Goal: Information Seeking & Learning: Learn about a topic

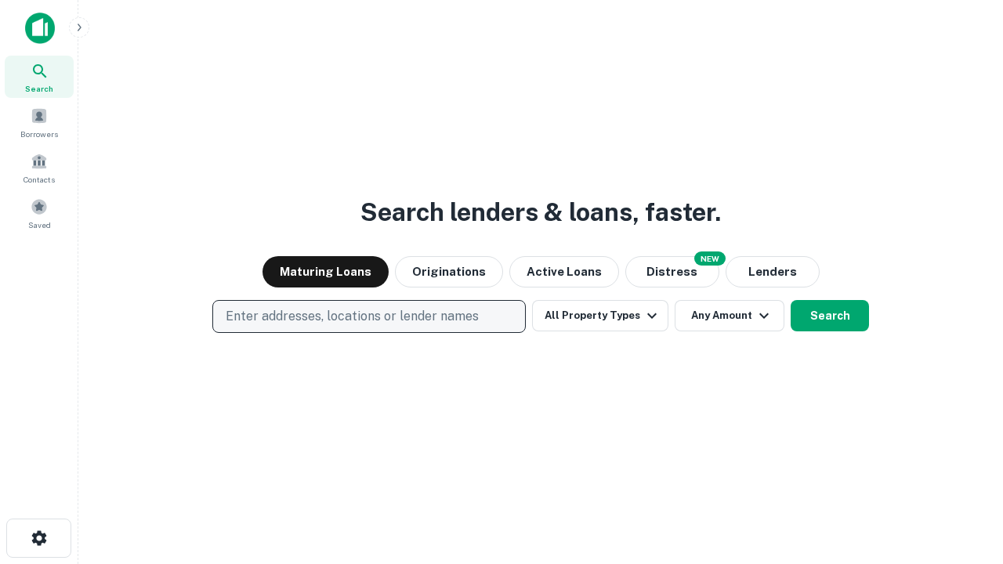
click at [368, 317] on p "Enter addresses, locations or lender names" at bounding box center [352, 316] width 253 height 19
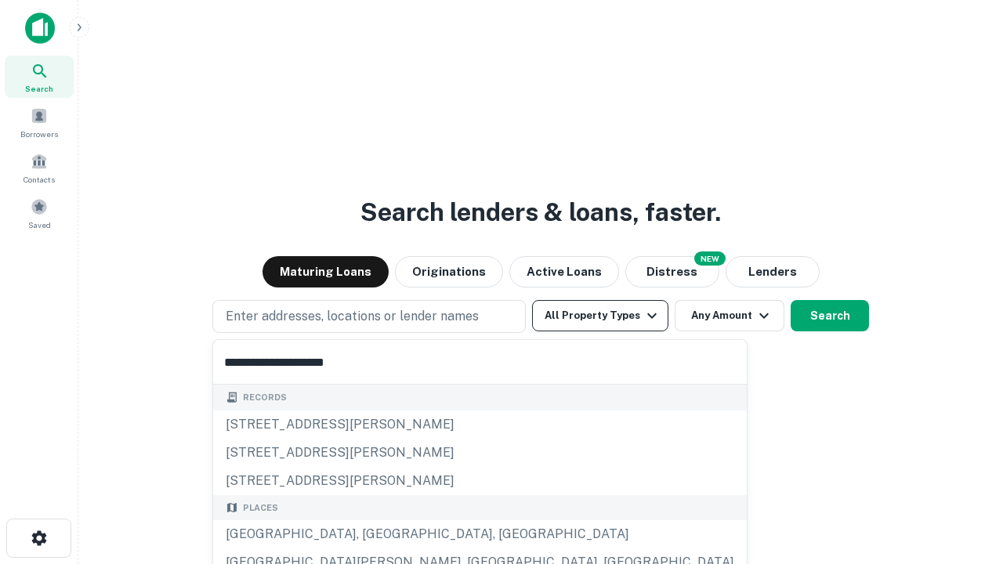
click at [375, 535] on div "[GEOGRAPHIC_DATA], [GEOGRAPHIC_DATA], [GEOGRAPHIC_DATA]" at bounding box center [480, 535] width 534 height 28
click at [600, 316] on button "All Property Types" at bounding box center [600, 315] width 136 height 31
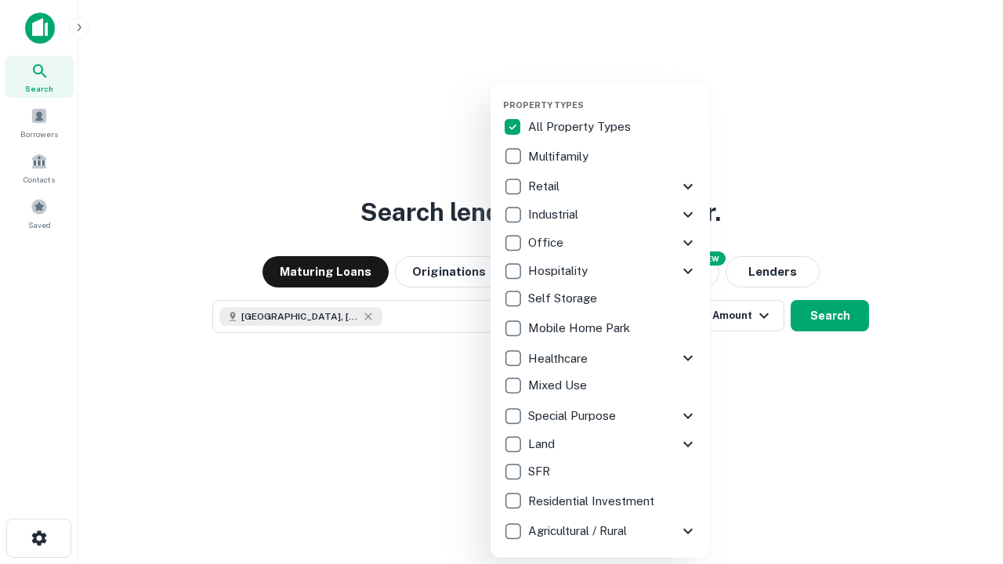
click at [613, 95] on button "button" at bounding box center [612, 95] width 219 height 1
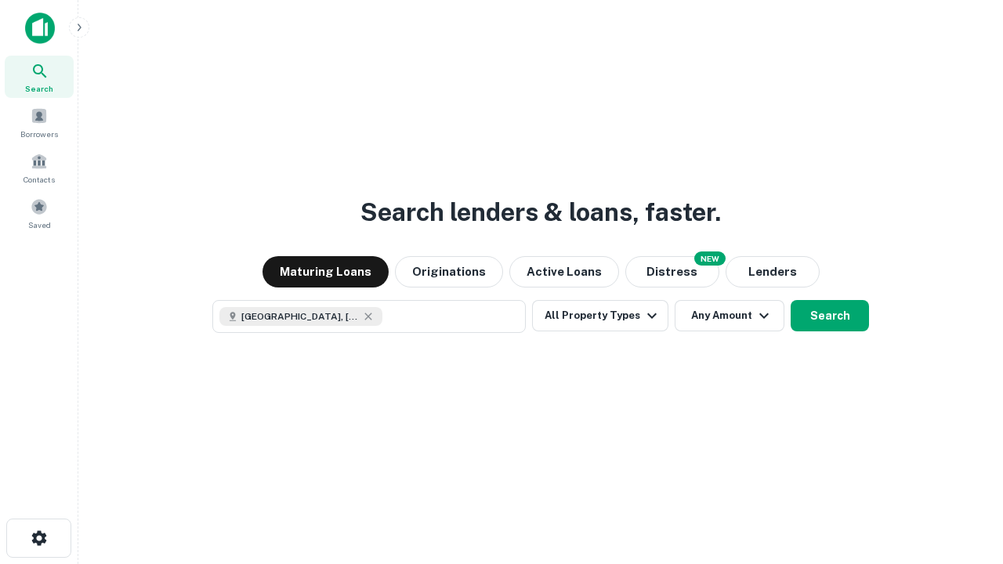
scroll to position [25, 0]
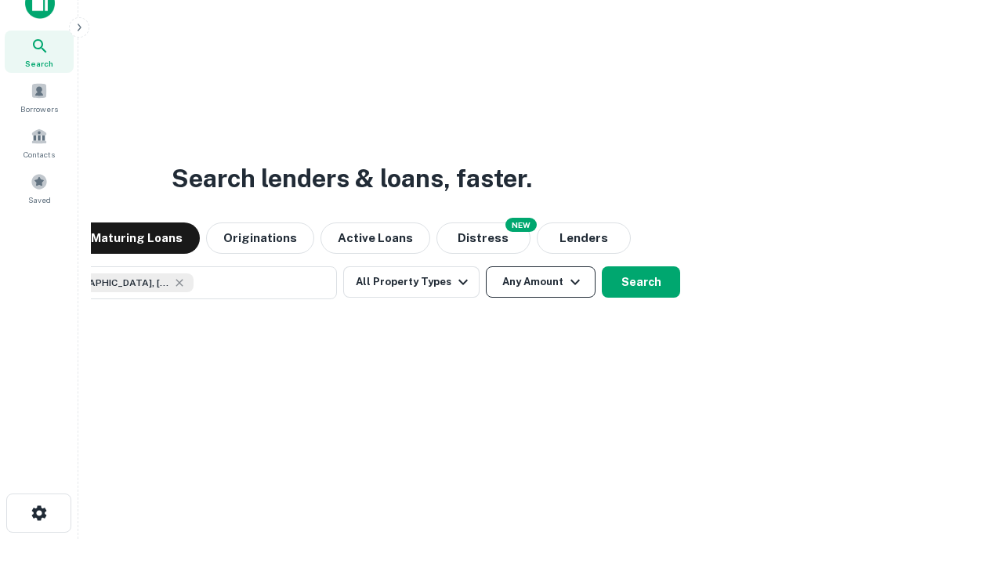
click at [486, 267] on button "Any Amount" at bounding box center [541, 282] width 110 height 31
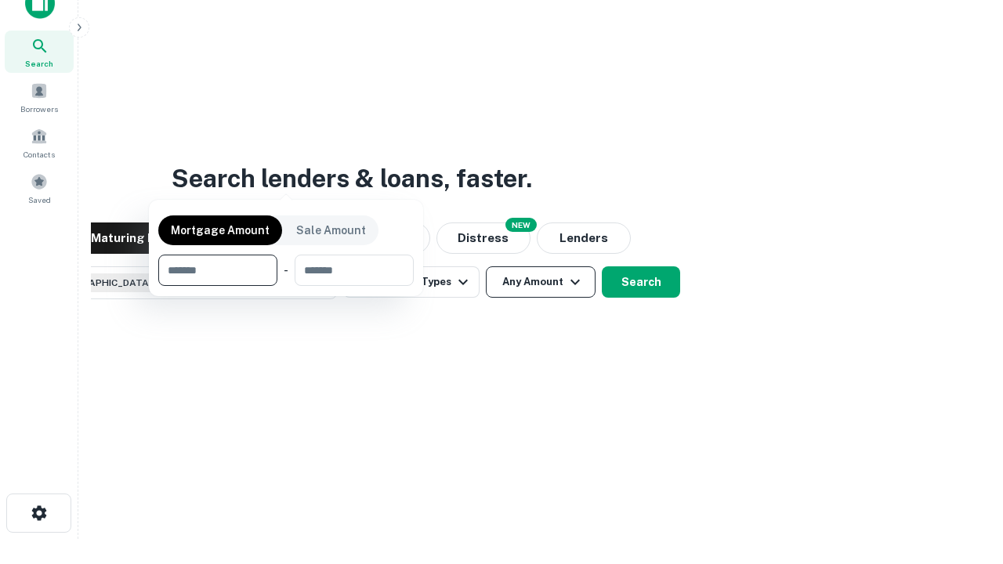
scroll to position [113, 444]
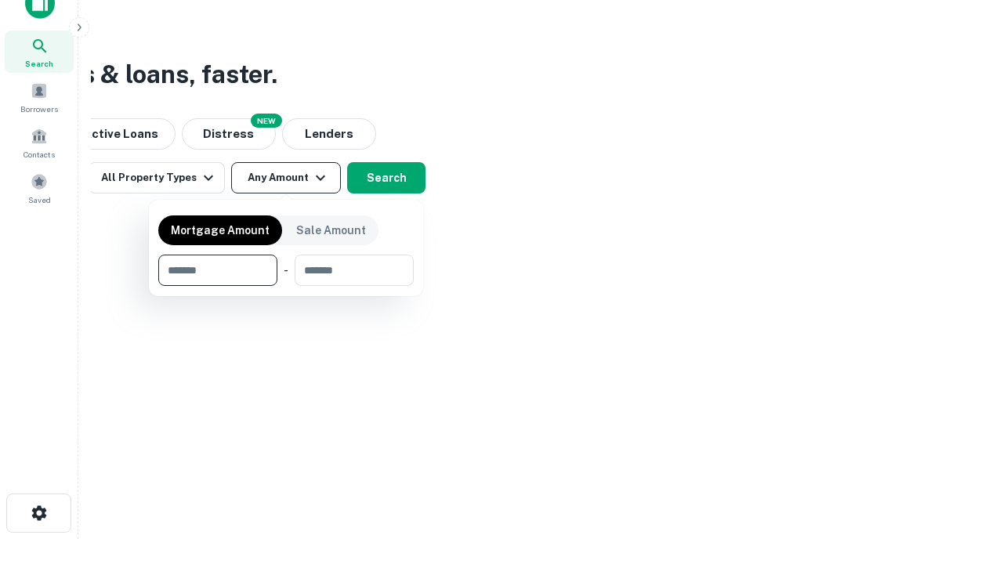
type input "*******"
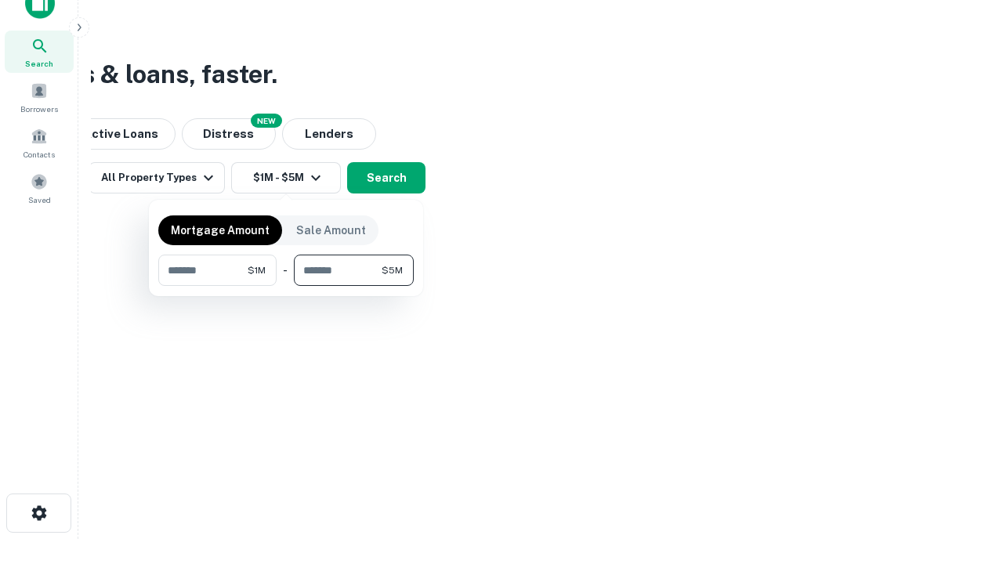
type input "*******"
click at [286, 286] on button "button" at bounding box center [286, 286] width 256 height 1
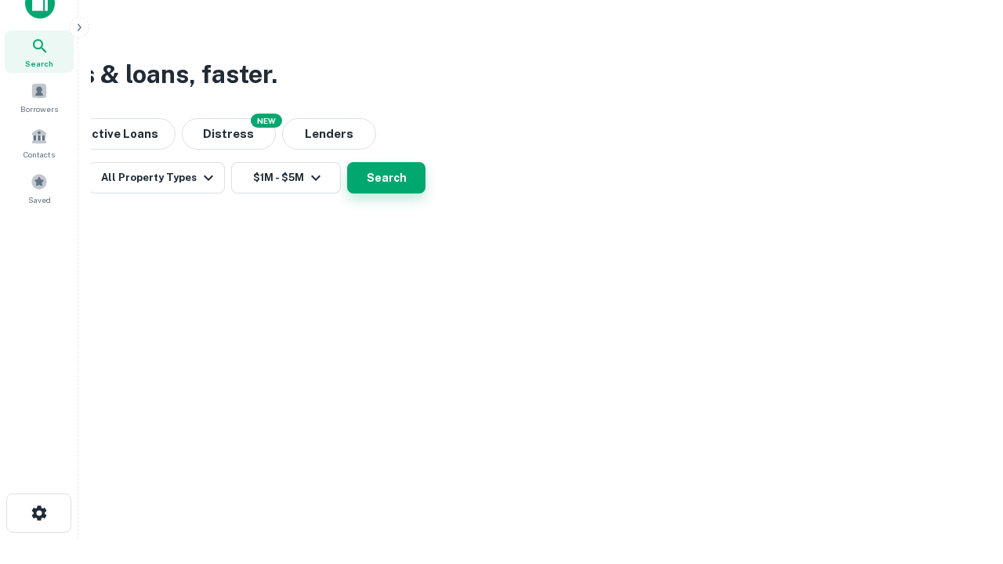
click at [426, 194] on button "Search" at bounding box center [386, 177] width 78 height 31
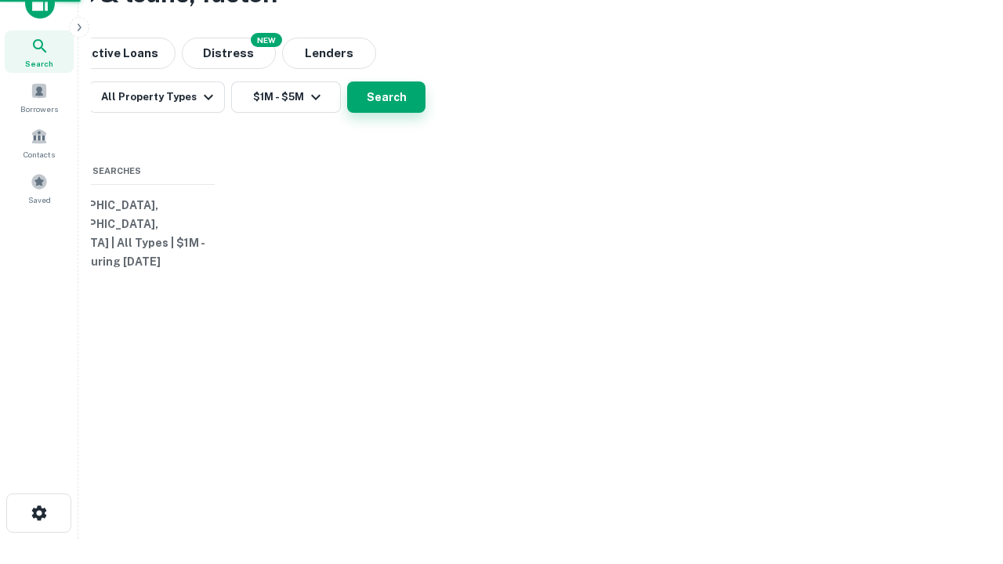
scroll to position [0, 289]
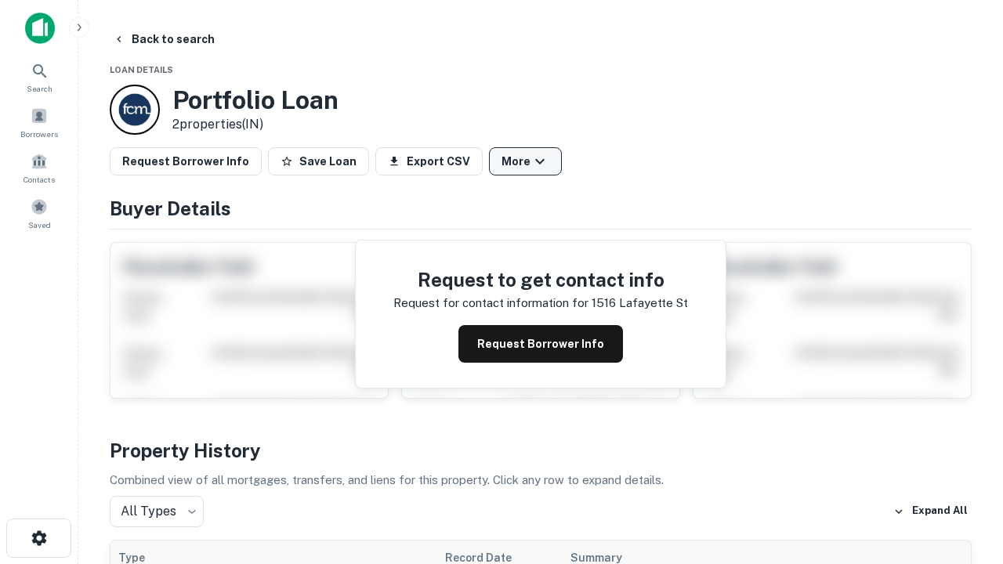
click at [525, 161] on button "More" at bounding box center [525, 161] width 73 height 28
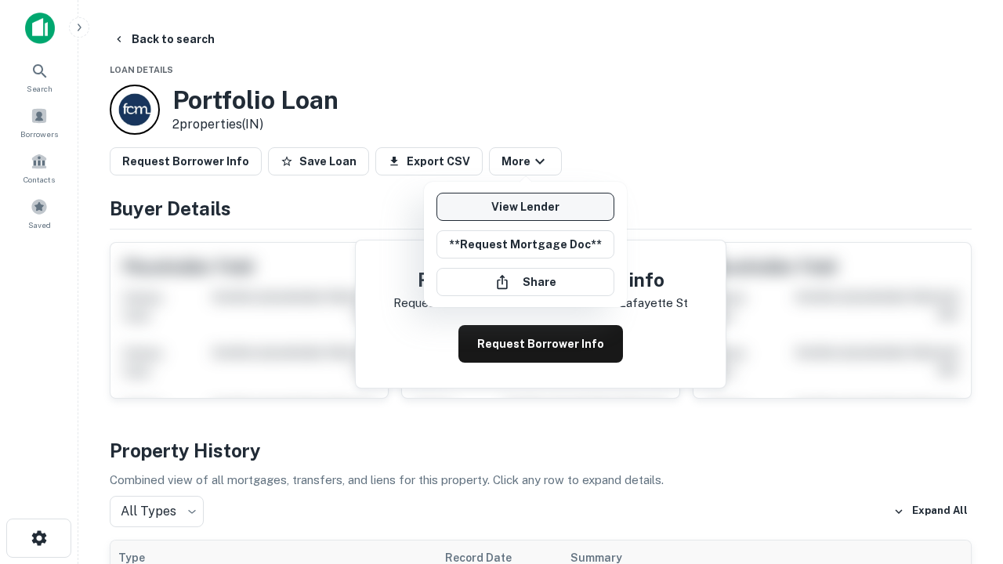
click at [525, 207] on link "View Lender" at bounding box center [526, 207] width 178 height 28
